Goal: Task Accomplishment & Management: Complete application form

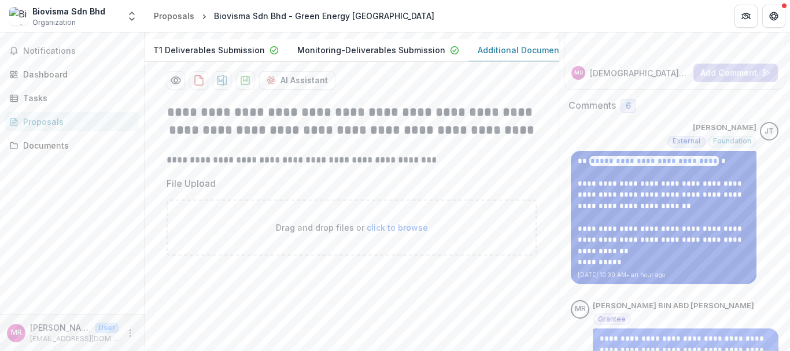
scroll to position [138, 0]
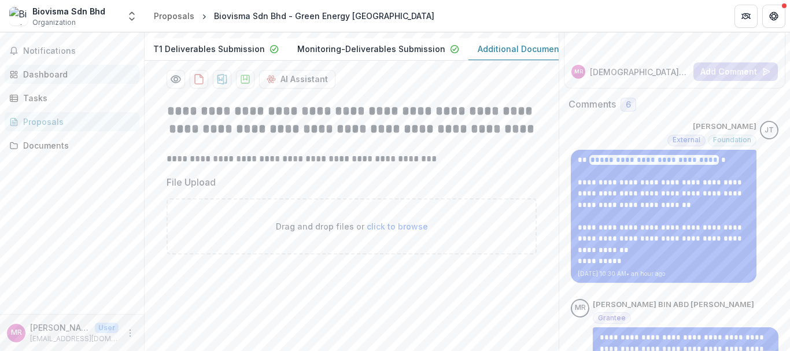
click at [58, 80] on div "Dashboard" at bounding box center [76, 74] width 107 height 12
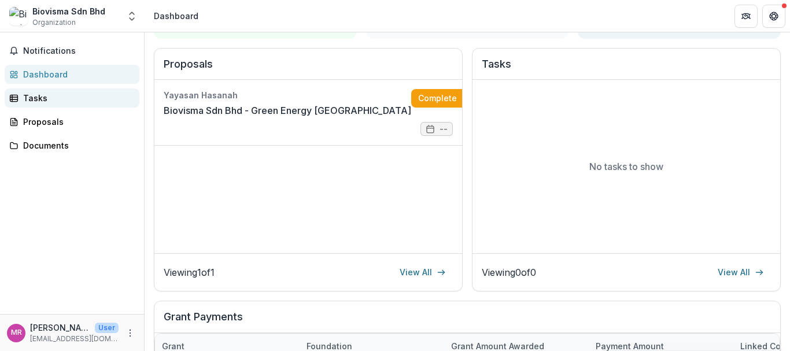
click at [51, 102] on div "Tasks" at bounding box center [76, 98] width 107 height 12
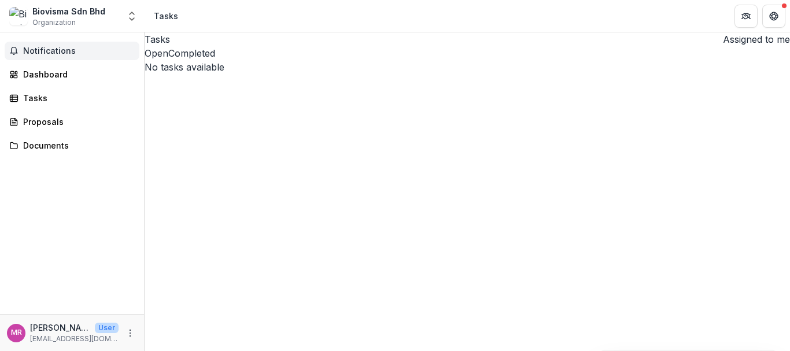
click at [45, 51] on span "Notifications" at bounding box center [79, 51] width 112 height 10
click at [40, 116] on div "Proposals" at bounding box center [76, 122] width 107 height 12
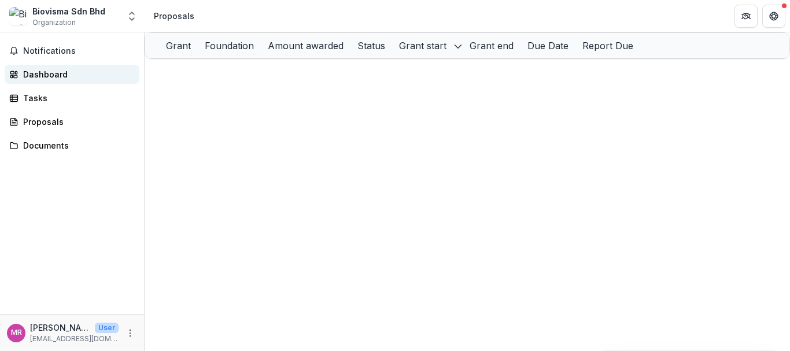
click at [43, 68] on div "Dashboard" at bounding box center [76, 74] width 107 height 12
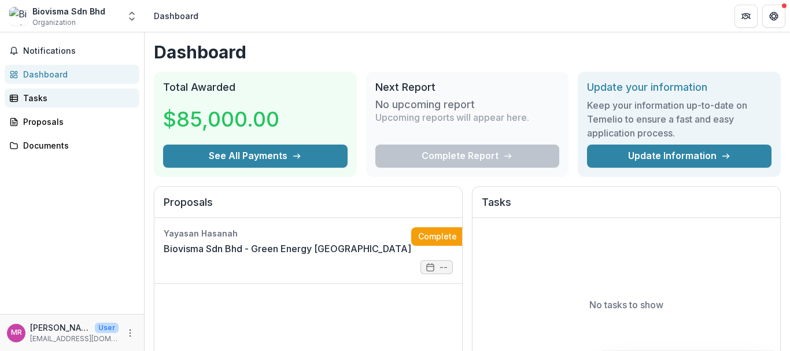
click at [43, 105] on link "Tasks" at bounding box center [72, 97] width 135 height 19
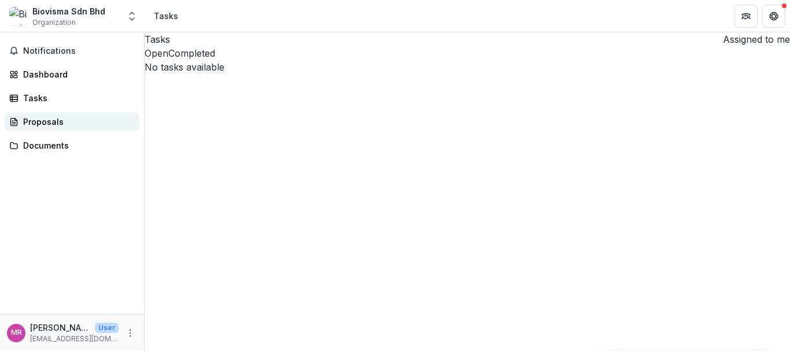
click at [32, 130] on link "Proposals" at bounding box center [72, 121] width 135 height 19
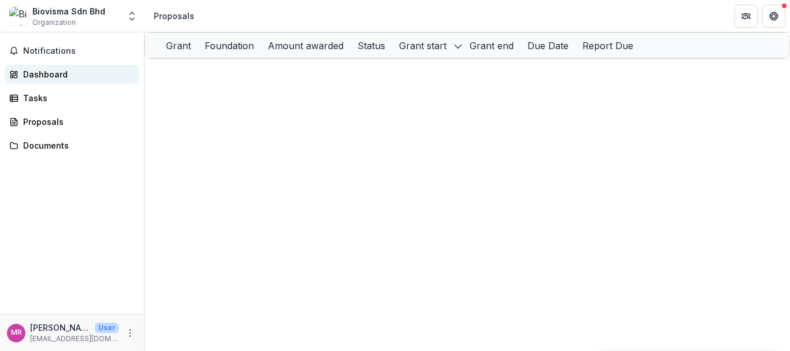
click at [57, 76] on div "Dashboard" at bounding box center [76, 74] width 107 height 12
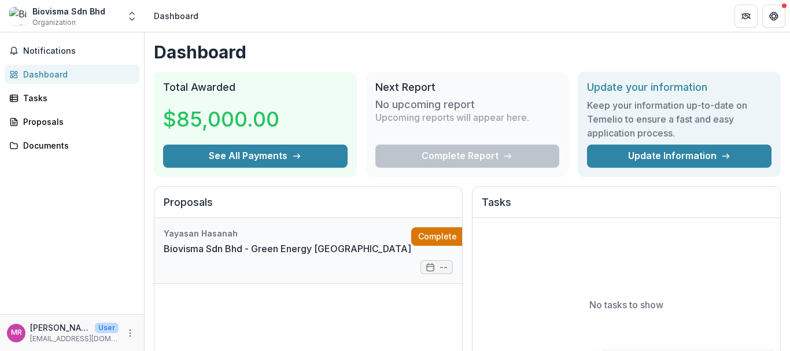
click at [411, 234] on link "Complete" at bounding box center [444, 236] width 66 height 19
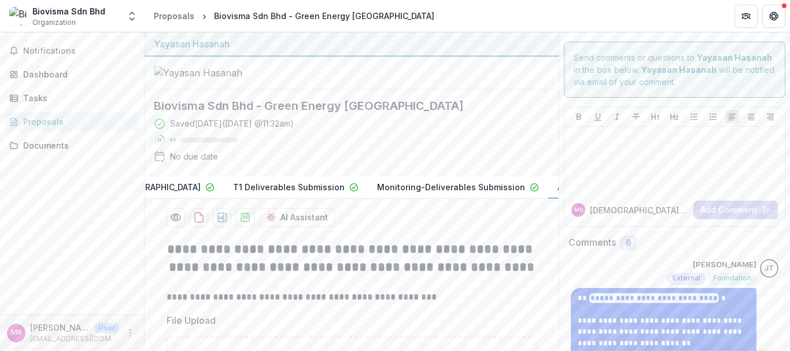
scroll to position [0, 253]
click at [484, 193] on p "Additional Documents Request" at bounding box center [540, 187] width 125 height 12
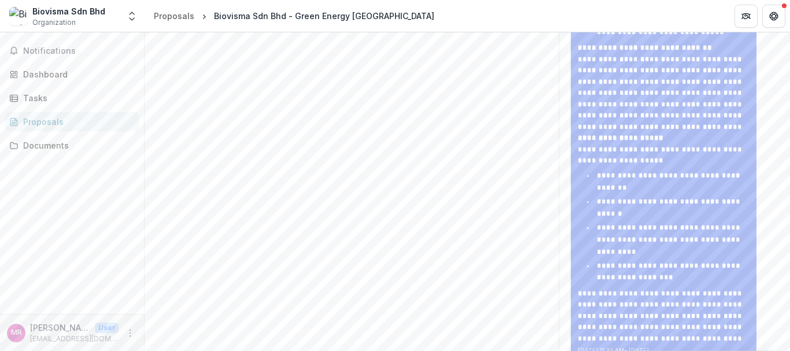
scroll to position [1215, 0]
